Goal: Navigation & Orientation: Understand site structure

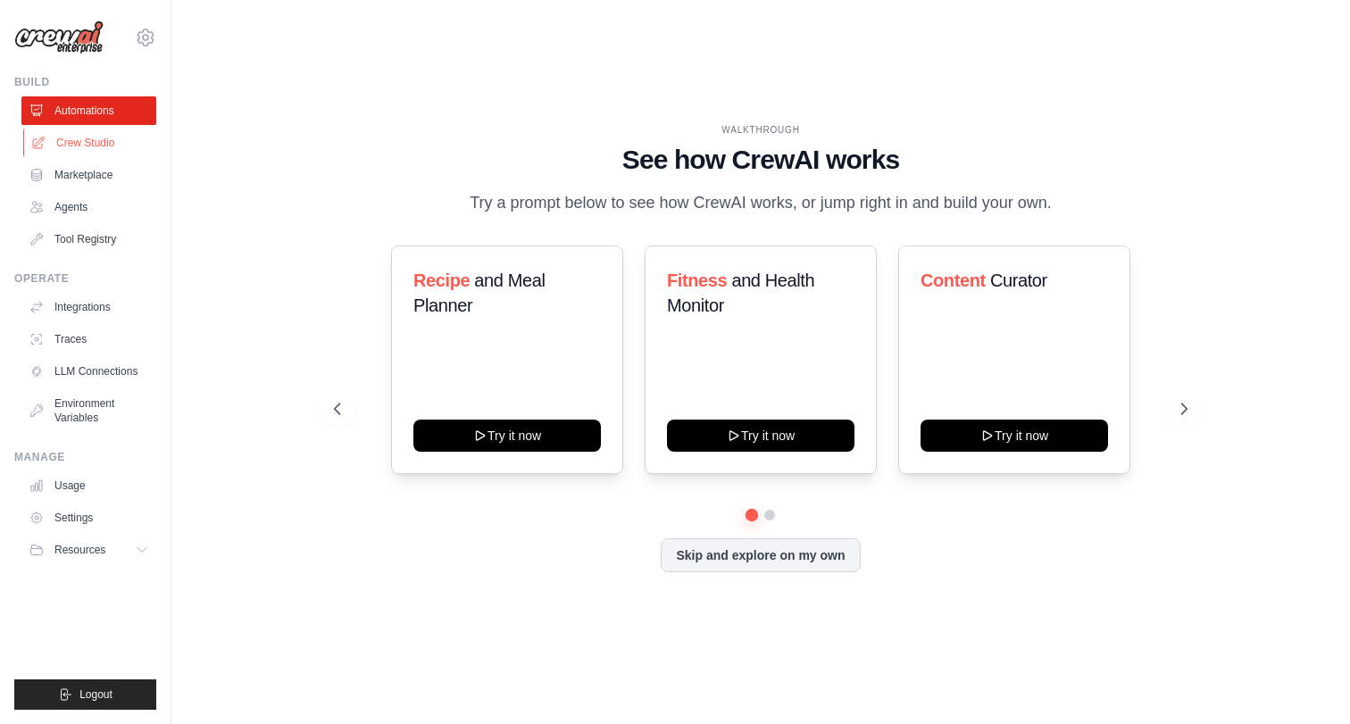
click at [103, 147] on link "Crew Studio" at bounding box center [90, 143] width 135 height 29
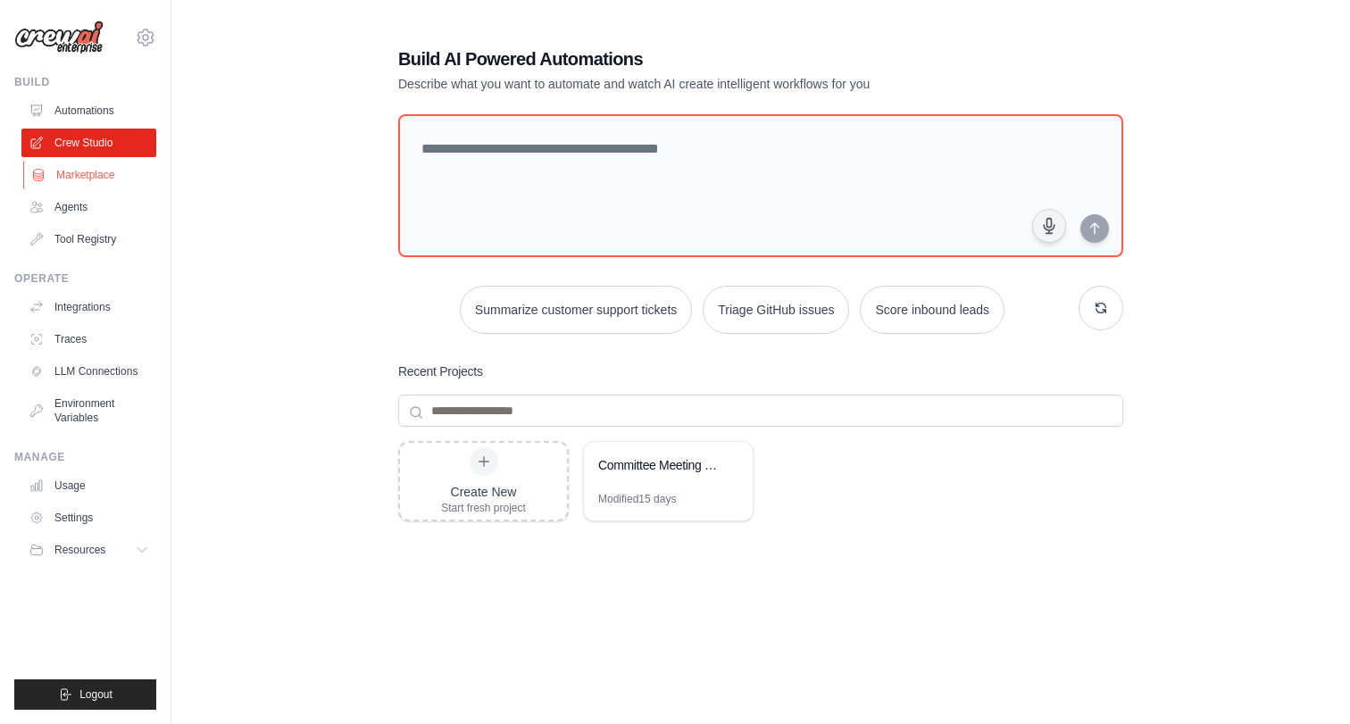
click at [98, 176] on link "Marketplace" at bounding box center [90, 175] width 135 height 29
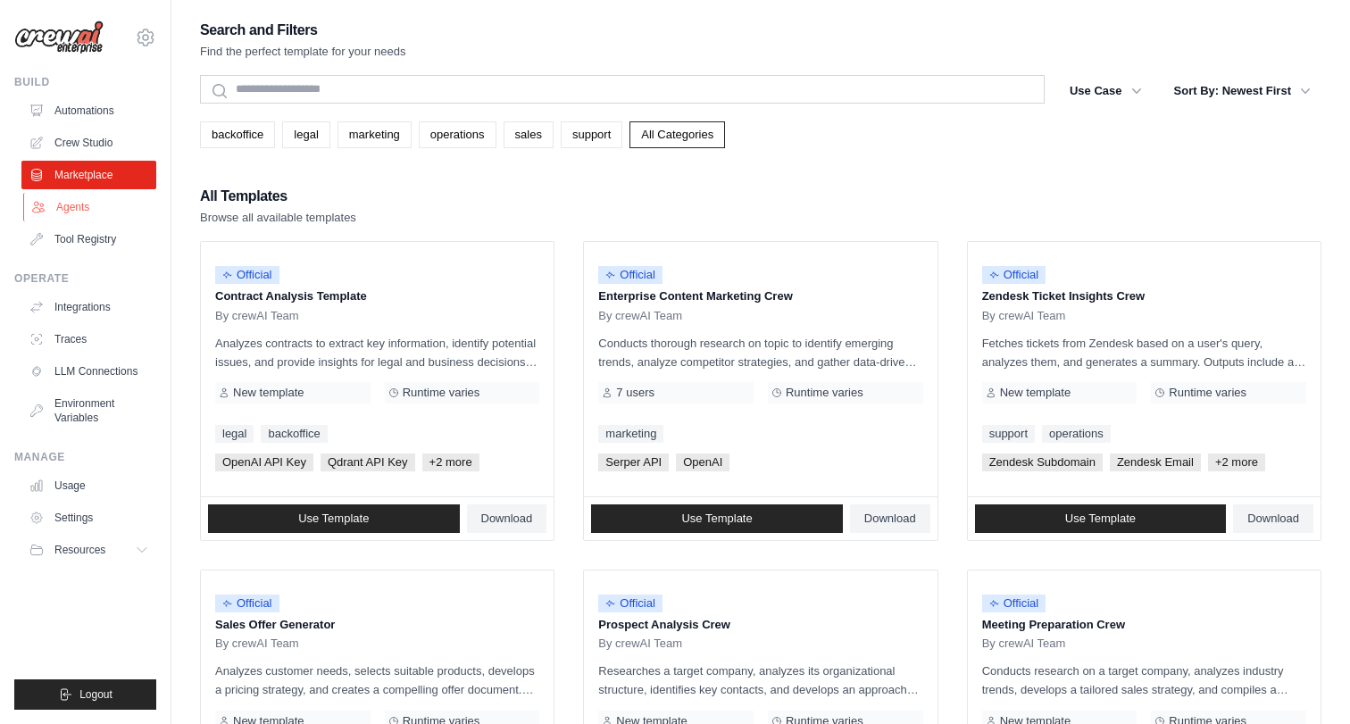
click at [91, 205] on link "Agents" at bounding box center [90, 207] width 135 height 29
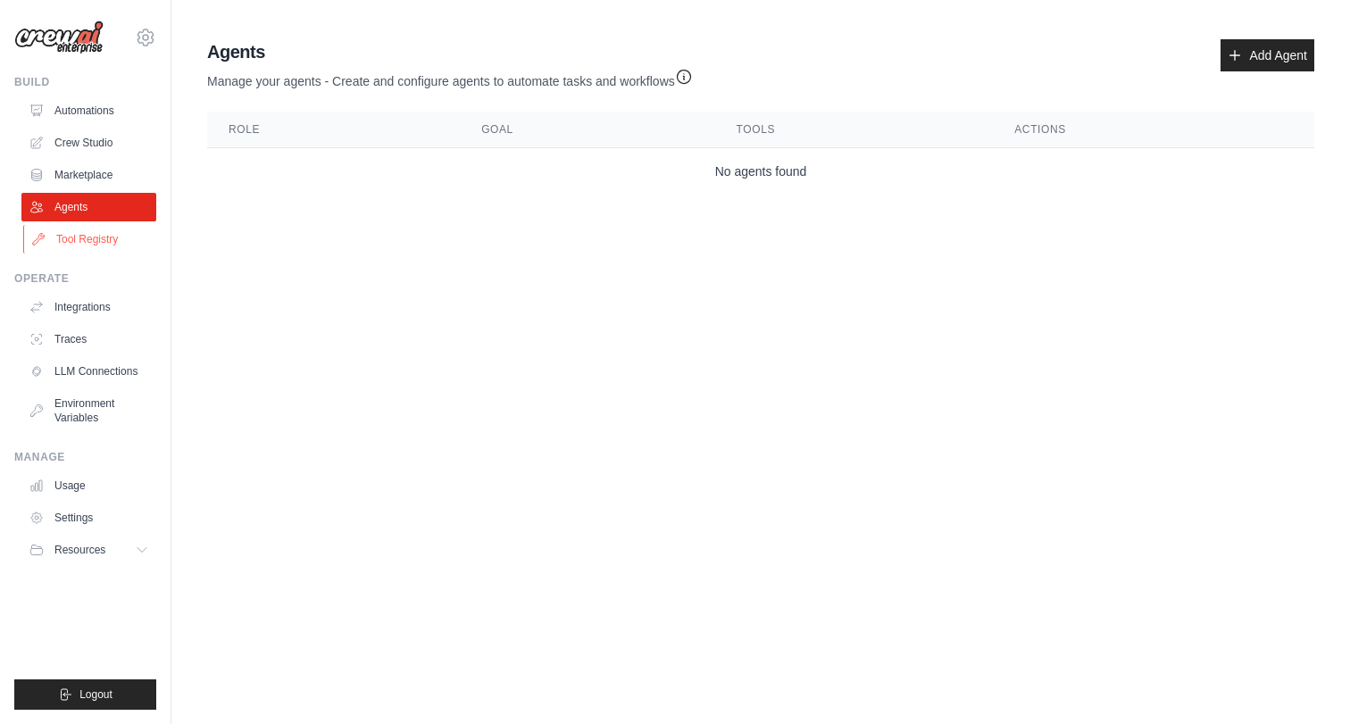
click at [101, 238] on link "Tool Registry" at bounding box center [90, 239] width 135 height 29
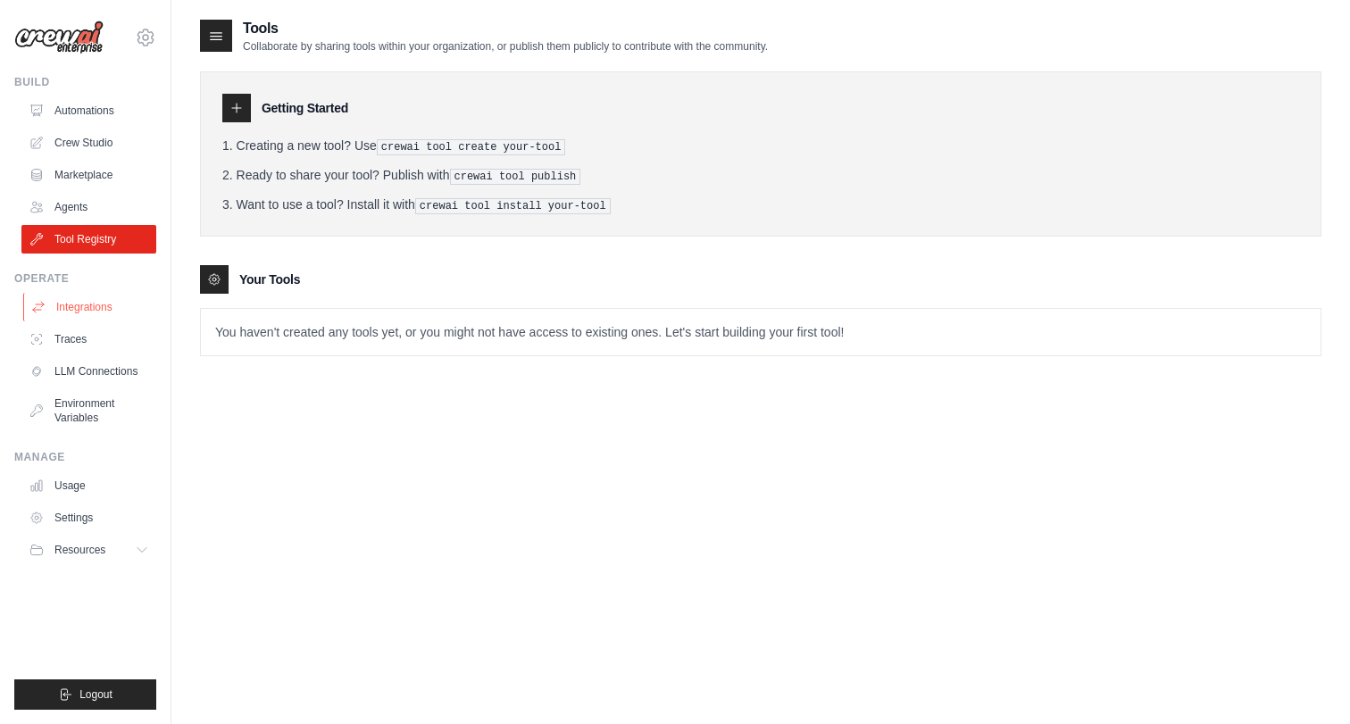
click at [98, 311] on link "Integrations" at bounding box center [90, 307] width 135 height 29
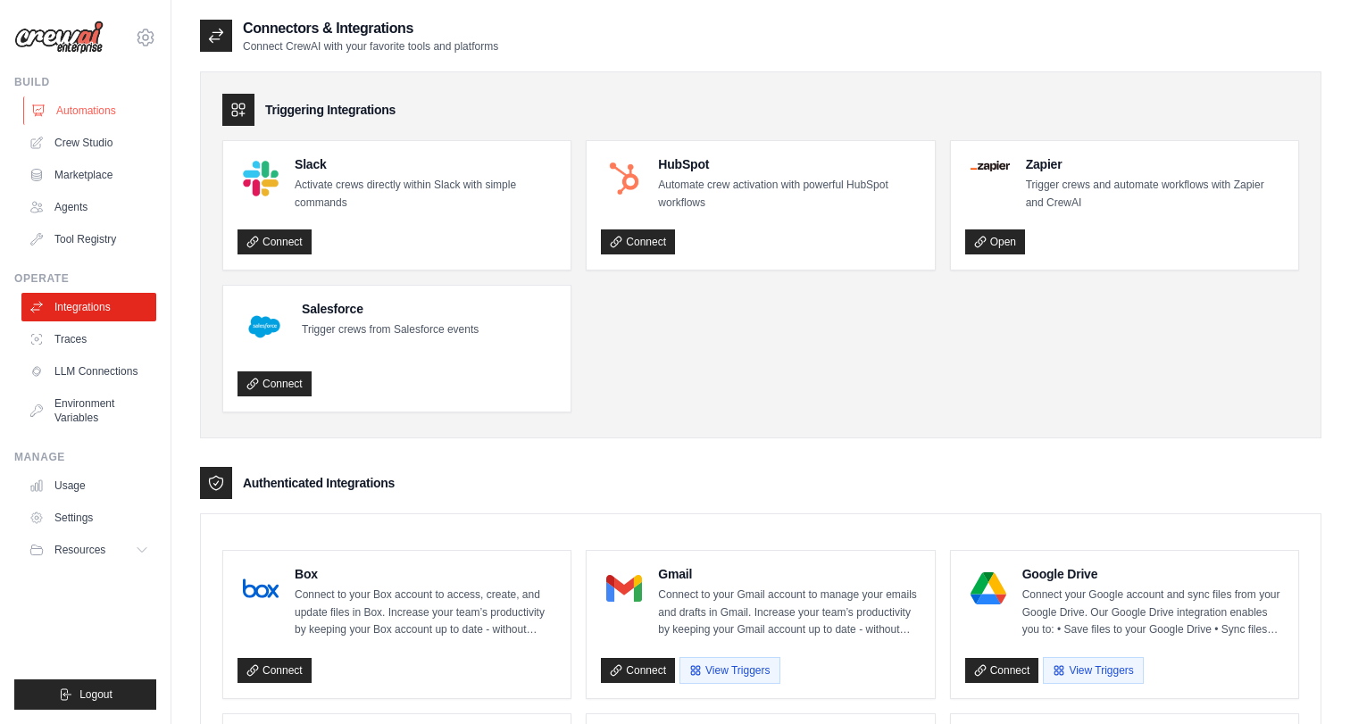
click at [114, 107] on link "Automations" at bounding box center [90, 110] width 135 height 29
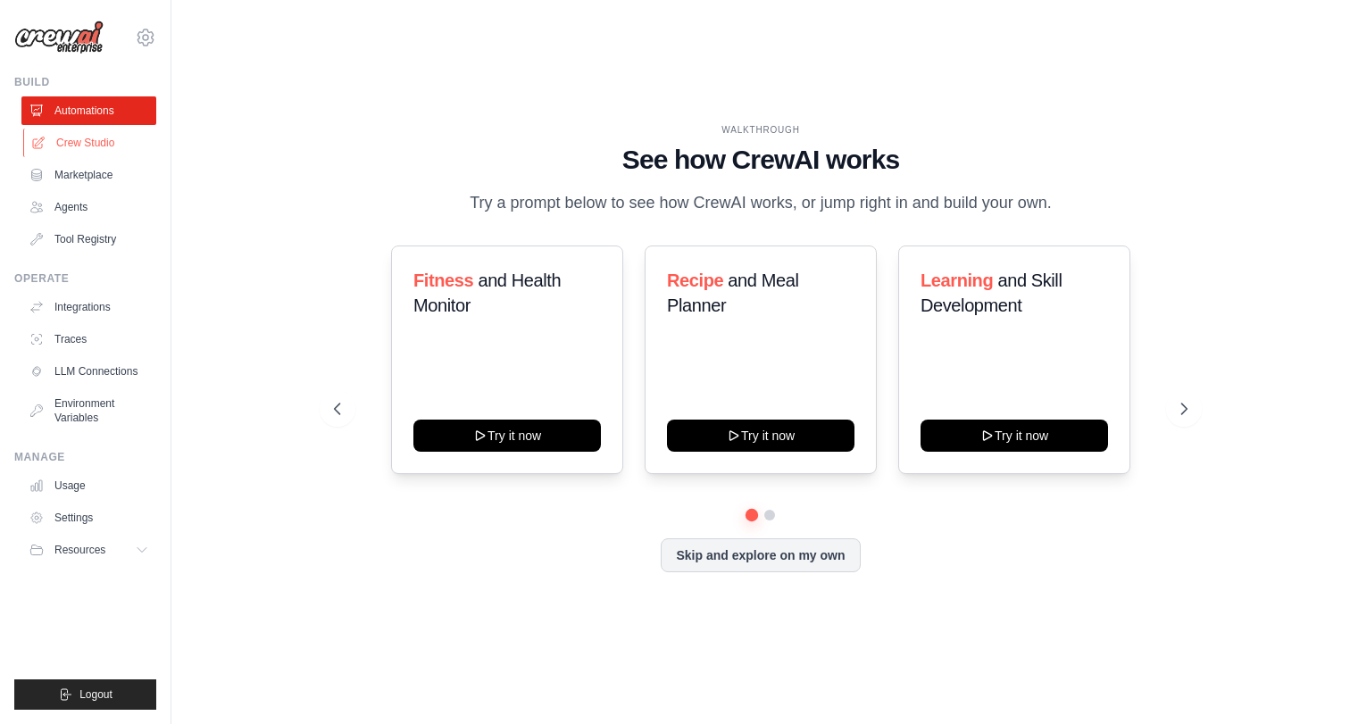
click at [104, 144] on link "Crew Studio" at bounding box center [90, 143] width 135 height 29
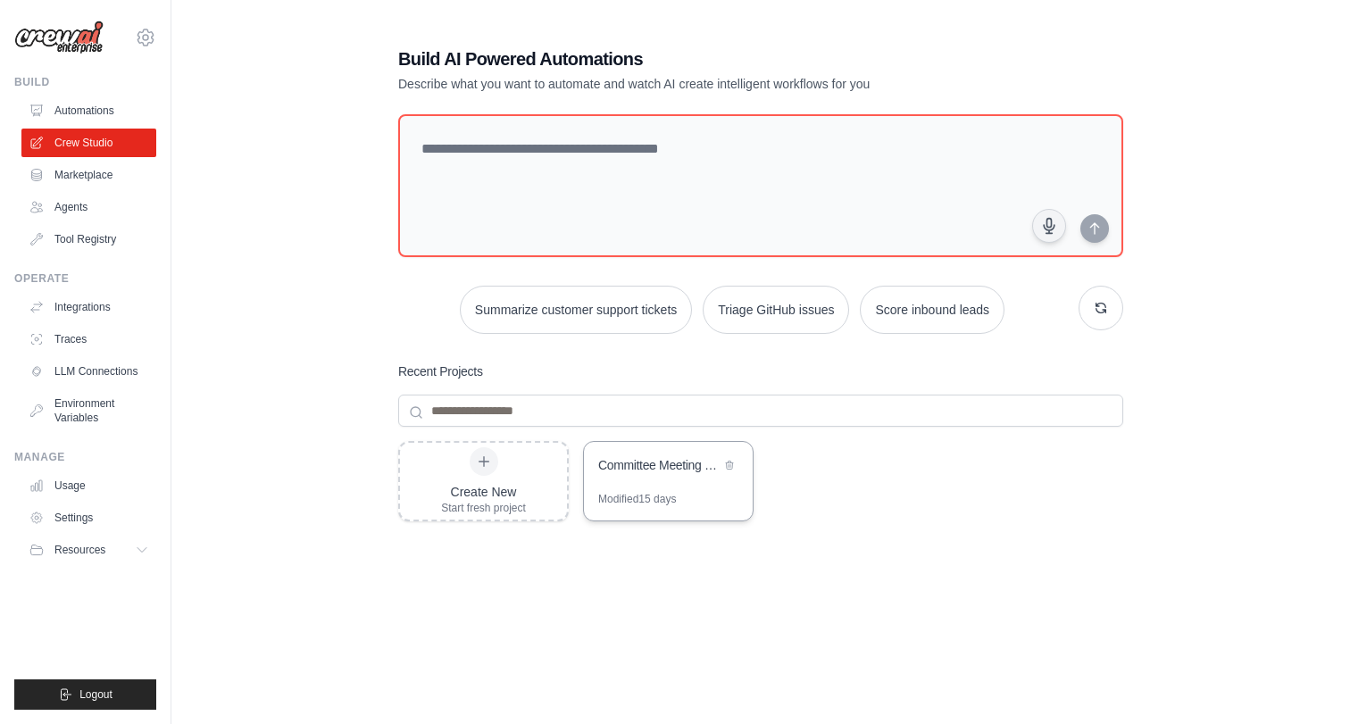
click at [646, 480] on div "Committee Meeting Management & Analysis System" at bounding box center [668, 467] width 169 height 50
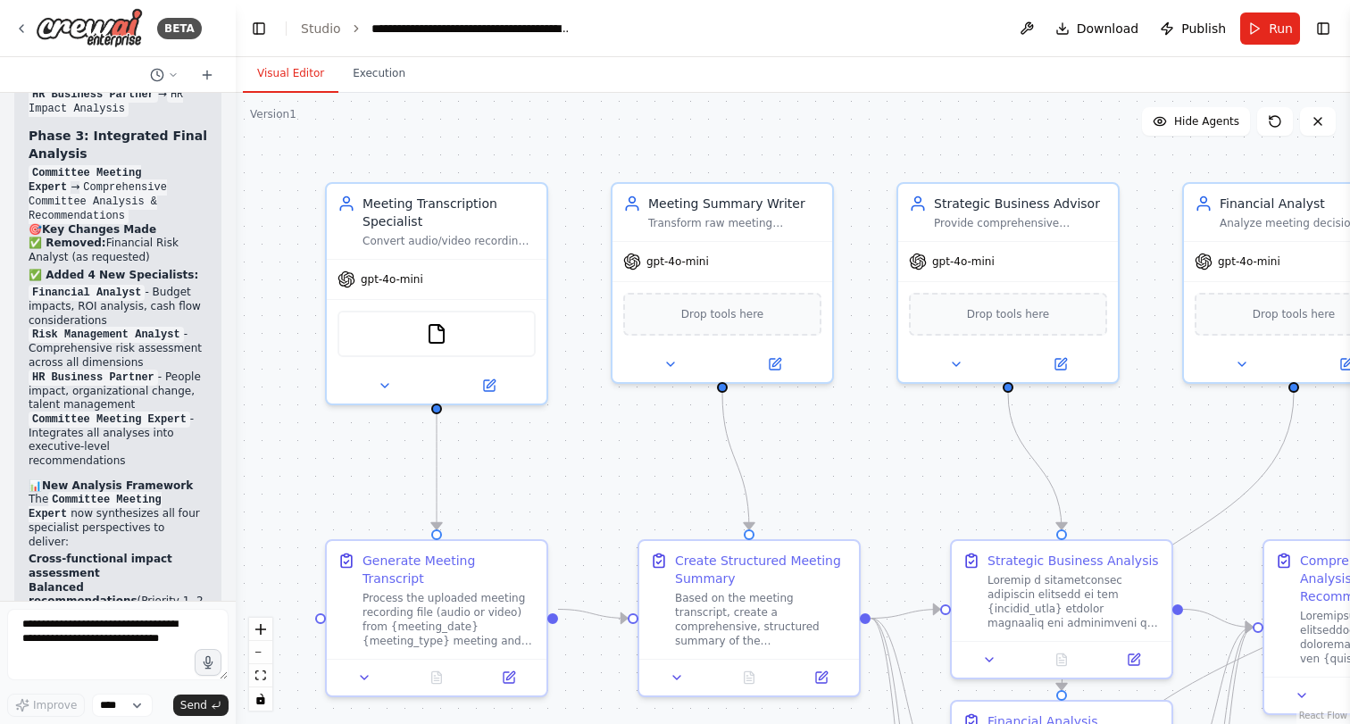
scroll to position [6505, 0]
